Goal: Check status: Check status

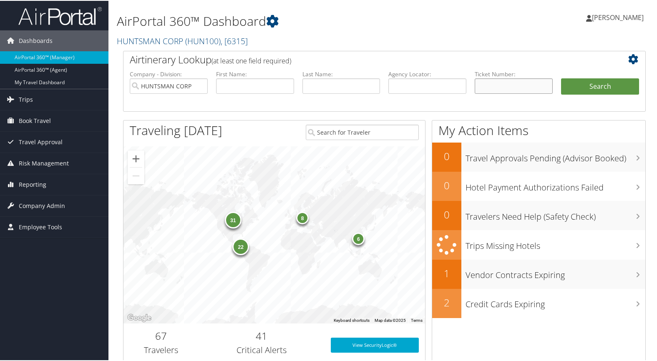
click at [506, 85] on input "text" at bounding box center [514, 85] width 78 height 15
type input "0167308118058"
click at [596, 88] on button "Search" at bounding box center [600, 86] width 78 height 17
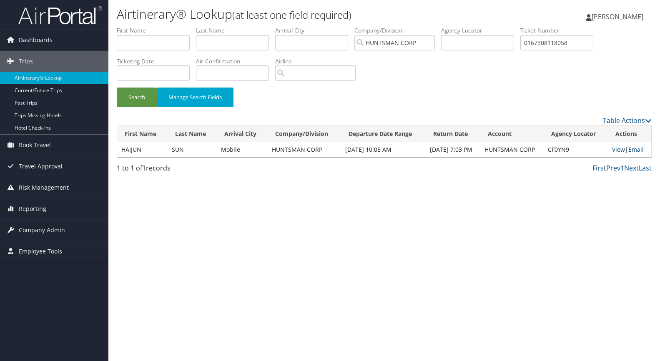
click at [621, 149] on link "View" at bounding box center [618, 150] width 13 height 8
click at [618, 148] on link "View" at bounding box center [618, 150] width 13 height 8
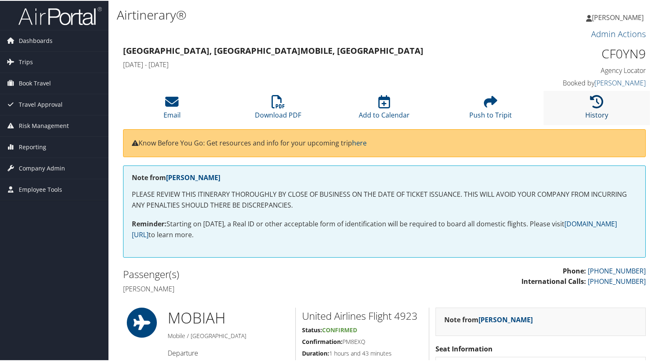
click at [594, 101] on icon at bounding box center [596, 100] width 13 height 13
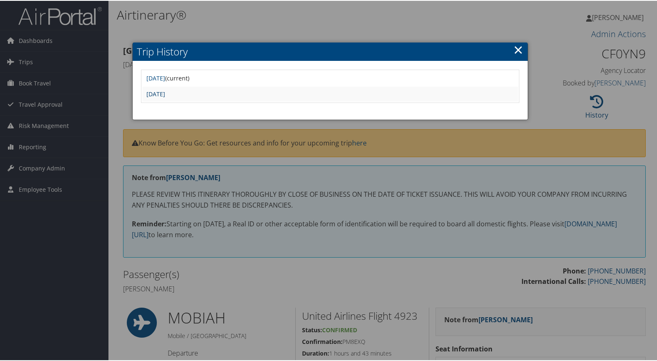
click at [165, 93] on link "Fri May 30 08:48:25 MDT 2025" at bounding box center [155, 93] width 19 height 8
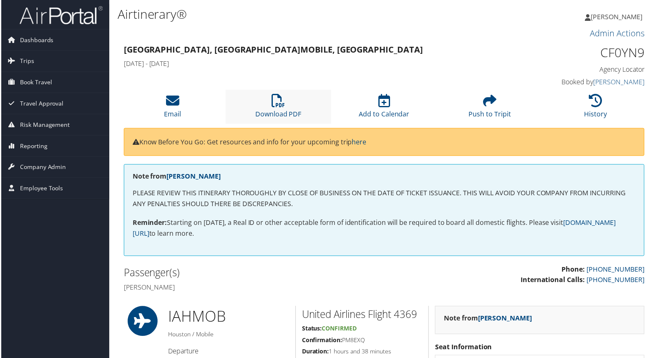
drag, startPoint x: 276, startPoint y: 108, endPoint x: 294, endPoint y: 106, distance: 18.1
click at [277, 108] on li "Download PDF" at bounding box center [278, 107] width 106 height 34
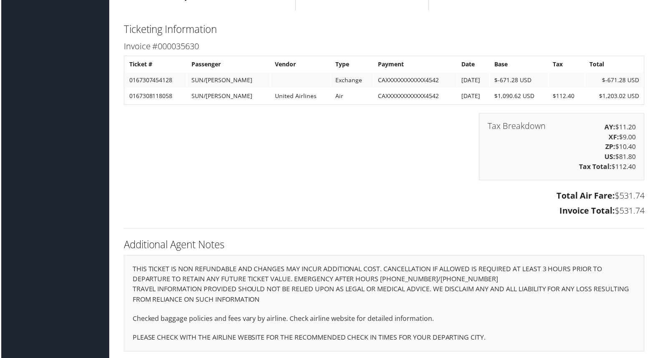
scroll to position [699, 0]
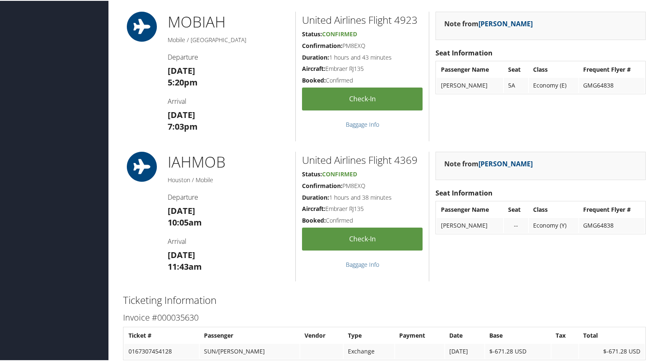
scroll to position [459, 0]
